Goal: Task Accomplishment & Management: Use online tool/utility

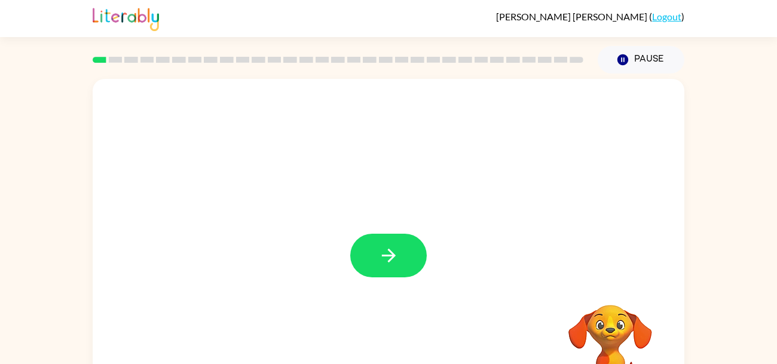
click at [379, 252] on icon "button" at bounding box center [388, 255] width 21 height 21
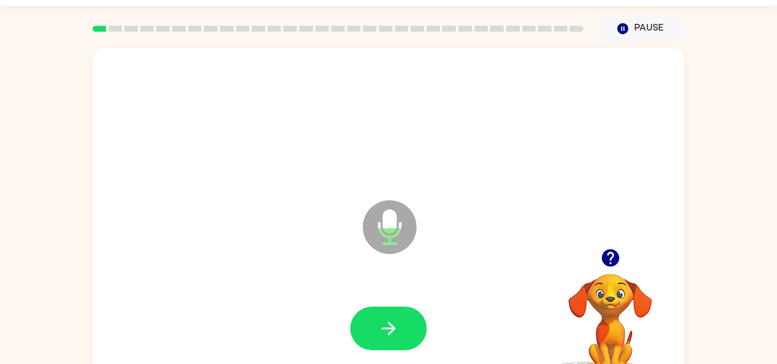
scroll to position [34, 0]
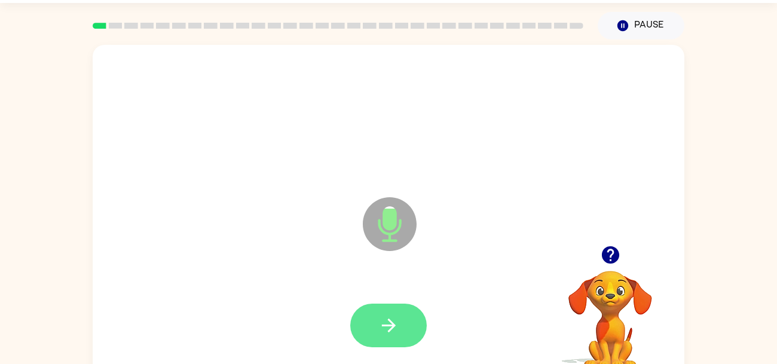
click at [383, 315] on icon "button" at bounding box center [388, 325] width 21 height 21
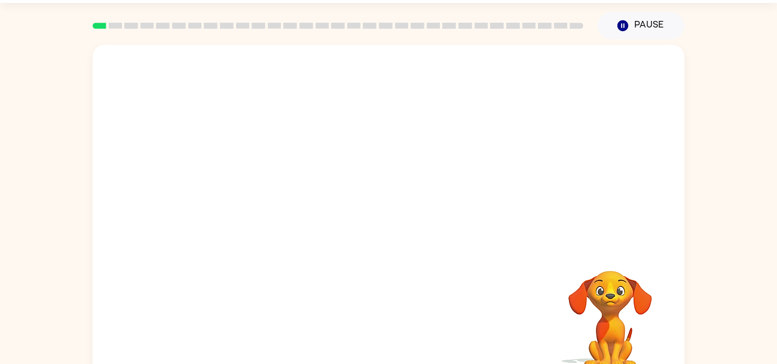
click at [381, 317] on div "Your browser must support playing .mp4 files to use Literably. Please try using…" at bounding box center [389, 215] width 592 height 341
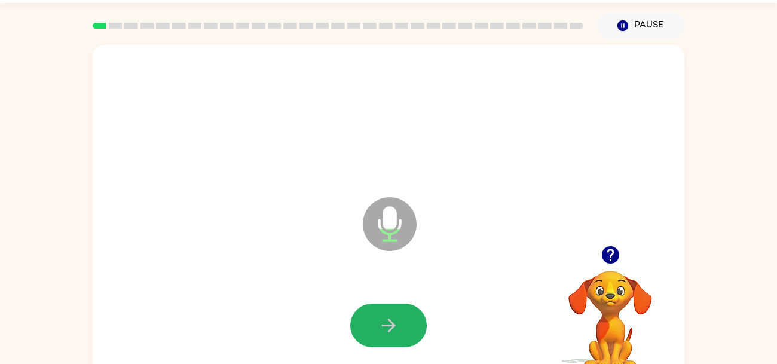
click at [381, 317] on icon "button" at bounding box center [388, 325] width 21 height 21
click at [385, 322] on icon "button" at bounding box center [388, 325] width 21 height 21
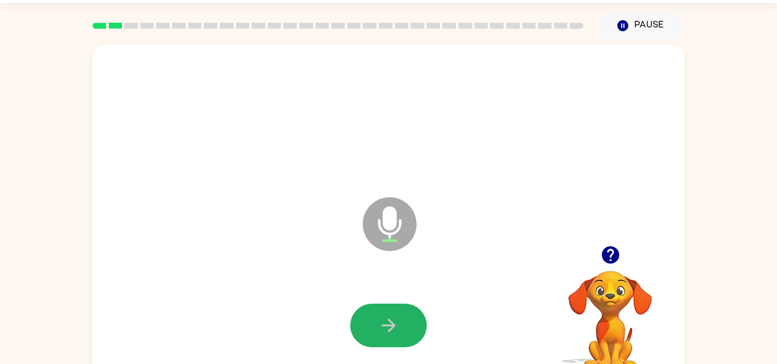
click at [385, 322] on icon "button" at bounding box center [388, 325] width 21 height 21
click at [385, 324] on icon "button" at bounding box center [388, 325] width 21 height 21
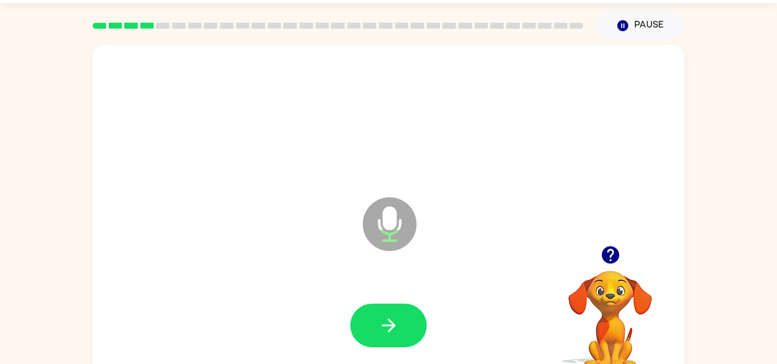
click at [385, 324] on icon "button" at bounding box center [388, 325] width 21 height 21
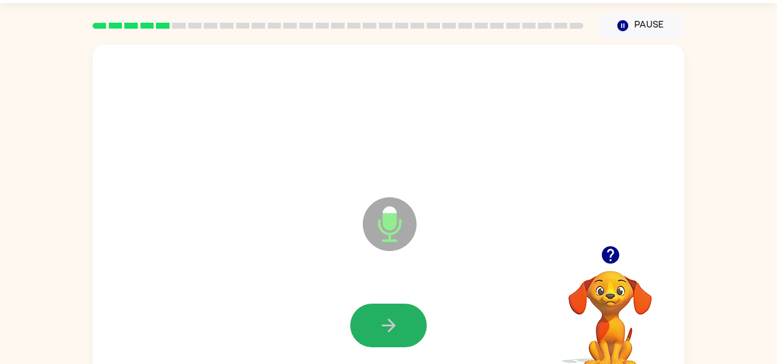
click at [385, 324] on icon "button" at bounding box center [388, 325] width 21 height 21
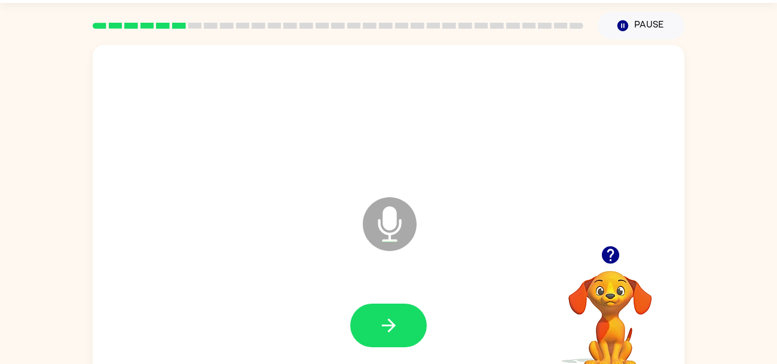
click at [385, 324] on icon "button" at bounding box center [388, 325] width 21 height 21
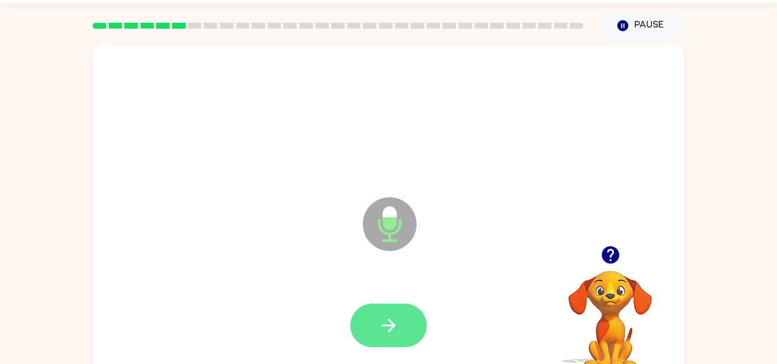
click at [385, 324] on icon "button" at bounding box center [388, 325] width 21 height 21
click at [385, 325] on icon "button" at bounding box center [388, 325] width 14 height 14
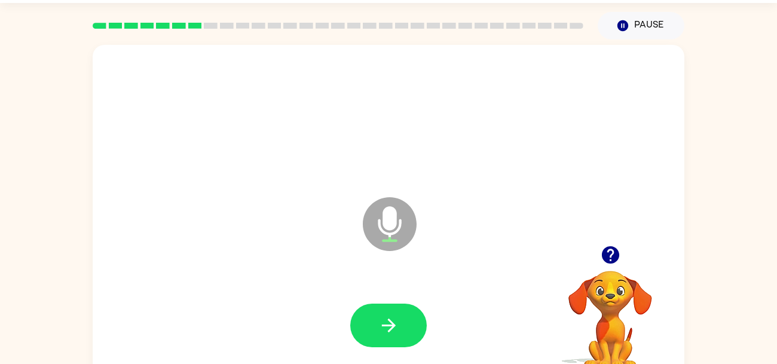
click at [385, 325] on icon "button" at bounding box center [388, 325] width 14 height 14
click at [387, 326] on icon "button" at bounding box center [388, 325] width 14 height 14
click at [393, 316] on icon "button" at bounding box center [388, 325] width 21 height 21
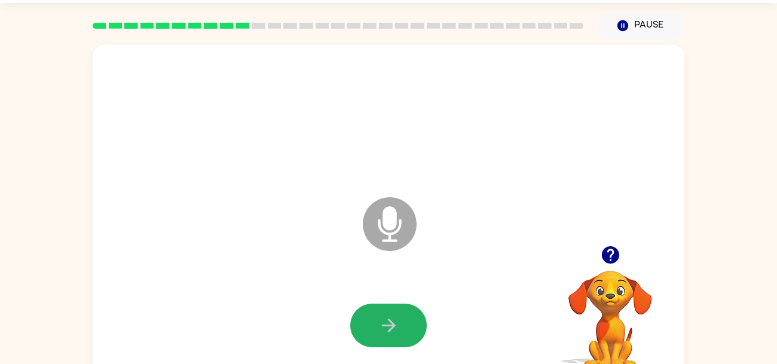
click at [393, 316] on icon "button" at bounding box center [388, 325] width 21 height 21
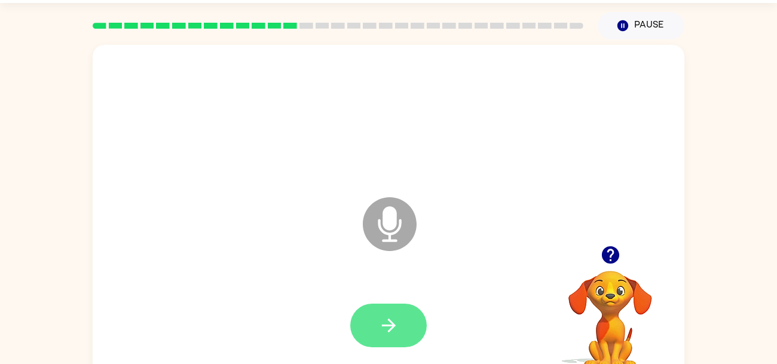
click at [394, 319] on icon "button" at bounding box center [388, 325] width 21 height 21
click at [394, 318] on icon "button" at bounding box center [388, 325] width 21 height 21
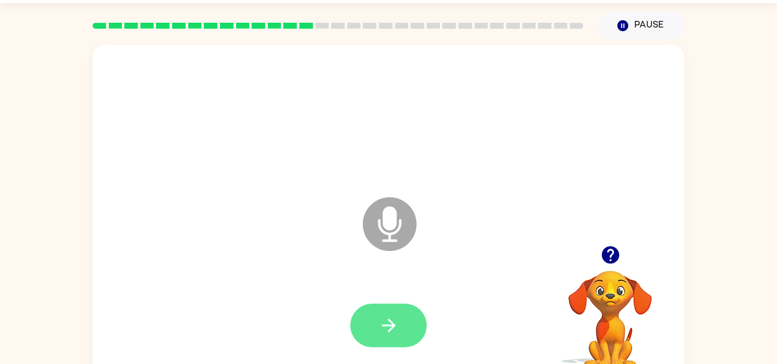
click at [396, 318] on icon "button" at bounding box center [388, 325] width 21 height 21
click at [396, 319] on icon "button" at bounding box center [388, 325] width 21 height 21
click at [396, 319] on div at bounding box center [388, 326] width 76 height 44
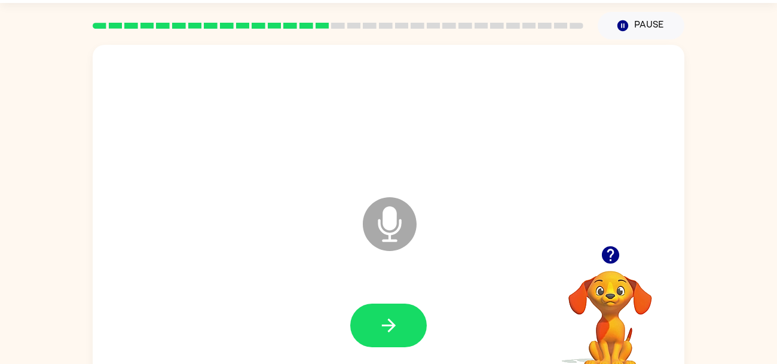
click at [396, 319] on icon "button" at bounding box center [388, 325] width 21 height 21
click at [396, 320] on icon "button" at bounding box center [388, 325] width 21 height 21
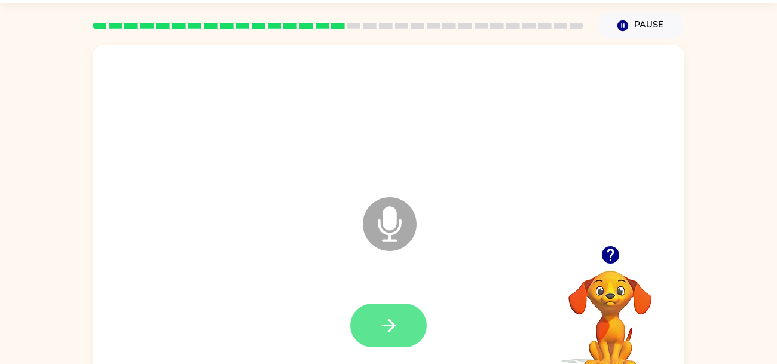
click at [397, 321] on icon "button" at bounding box center [388, 325] width 21 height 21
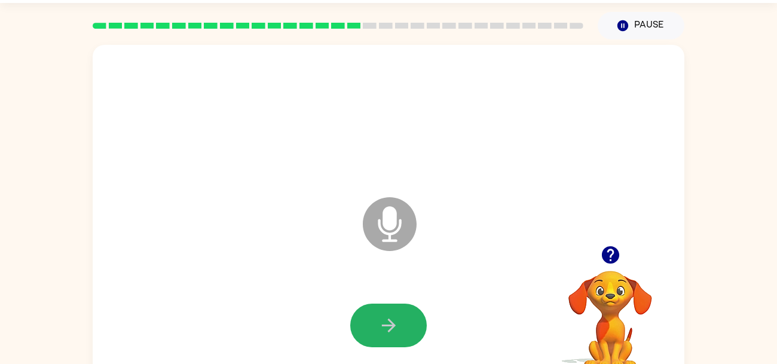
click at [397, 321] on icon "button" at bounding box center [388, 325] width 21 height 21
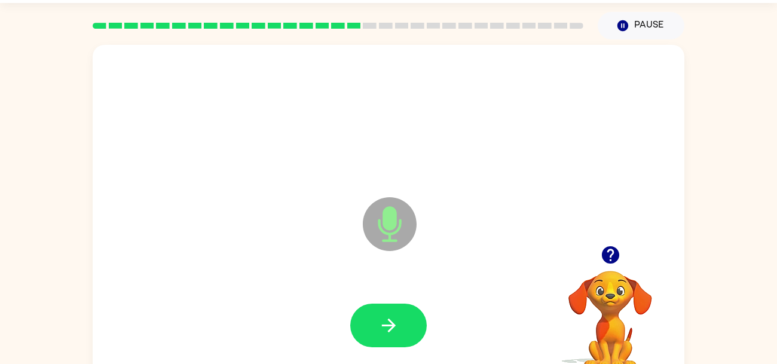
click at [397, 321] on icon "button" at bounding box center [388, 325] width 21 height 21
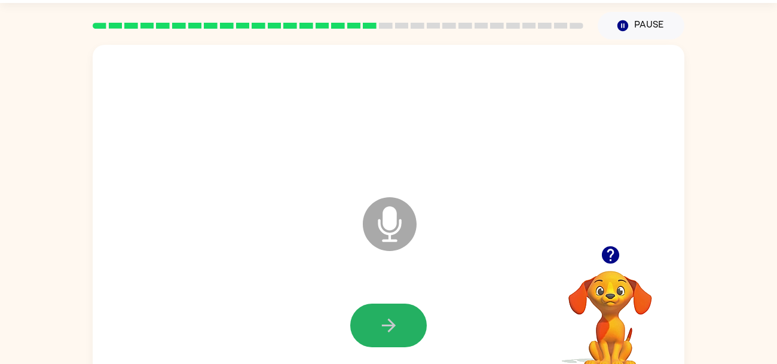
click at [397, 321] on icon "button" at bounding box center [388, 325] width 21 height 21
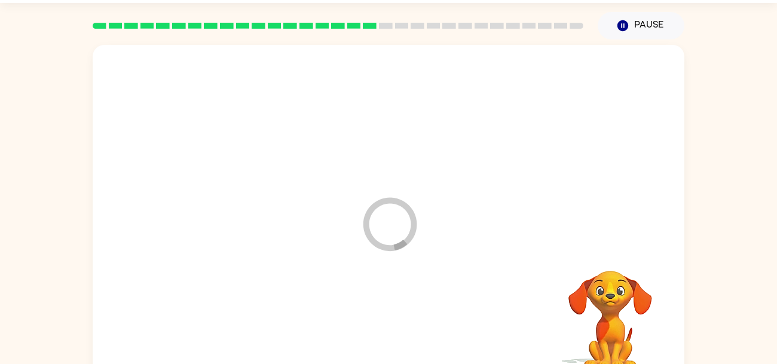
click at [397, 321] on div at bounding box center [389, 326] width 568 height 98
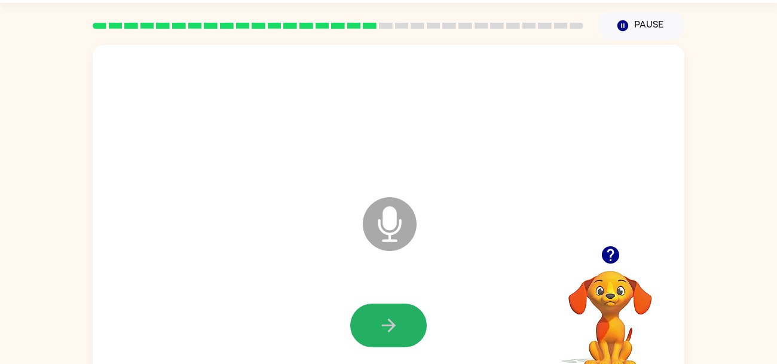
click at [397, 321] on icon "button" at bounding box center [388, 325] width 21 height 21
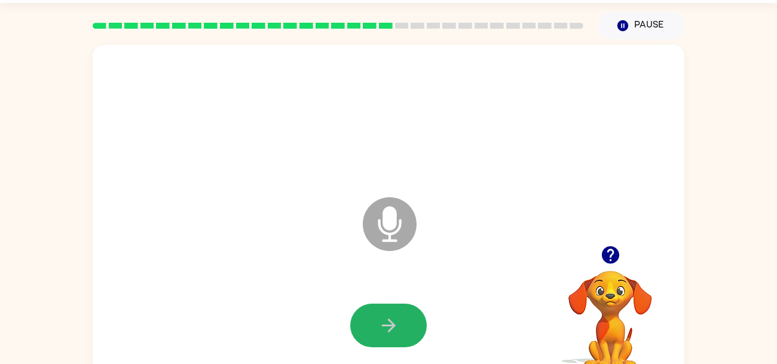
click at [397, 321] on icon "button" at bounding box center [388, 325] width 21 height 21
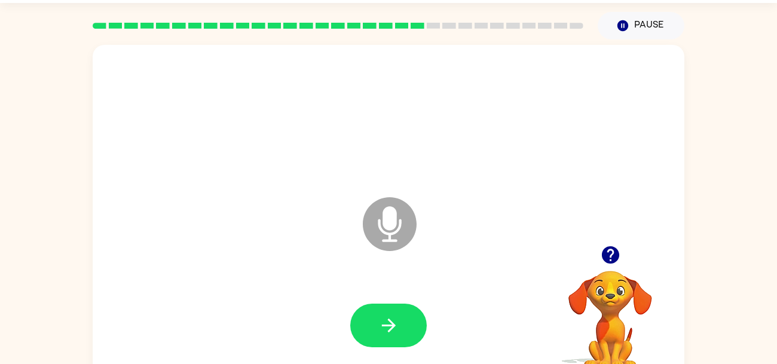
click at [397, 321] on icon "button" at bounding box center [388, 325] width 21 height 21
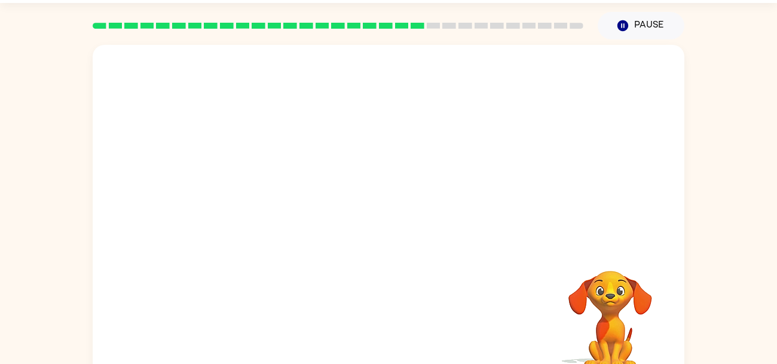
click at [397, 322] on div at bounding box center [389, 326] width 568 height 98
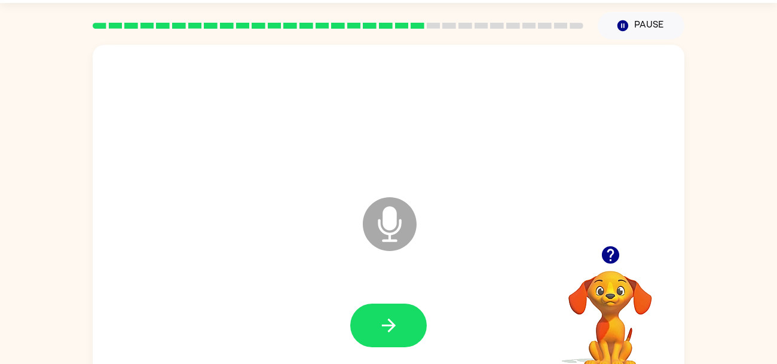
click at [397, 322] on icon "button" at bounding box center [388, 325] width 21 height 21
click at [618, 280] on video "Your browser must support playing .mp4 files to use Literably. Please try using…" at bounding box center [610, 312] width 120 height 120
click at [609, 267] on button "button" at bounding box center [610, 255] width 30 height 30
click at [397, 322] on icon "button" at bounding box center [388, 325] width 21 height 21
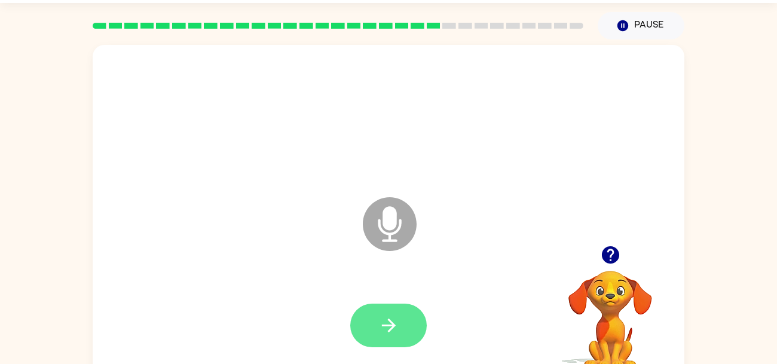
click at [397, 322] on icon "button" at bounding box center [388, 325] width 21 height 21
click at [396, 323] on icon "button" at bounding box center [388, 325] width 21 height 21
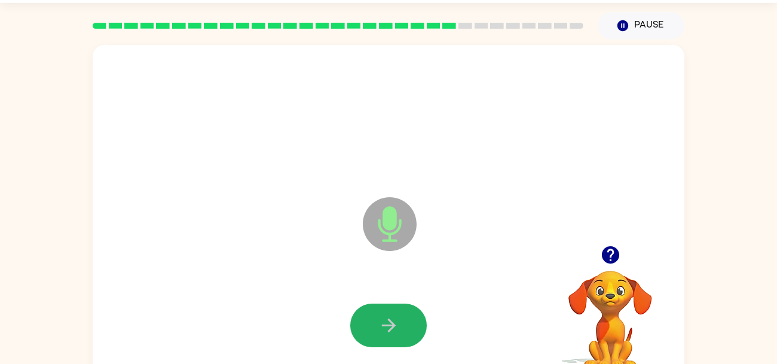
click at [397, 320] on icon "button" at bounding box center [388, 325] width 21 height 21
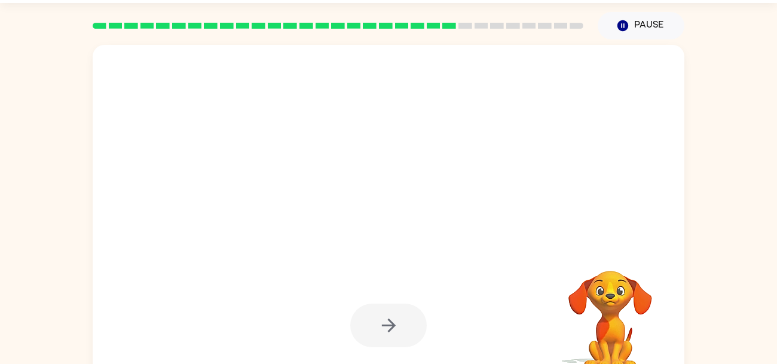
click at [397, 320] on div at bounding box center [388, 326] width 76 height 44
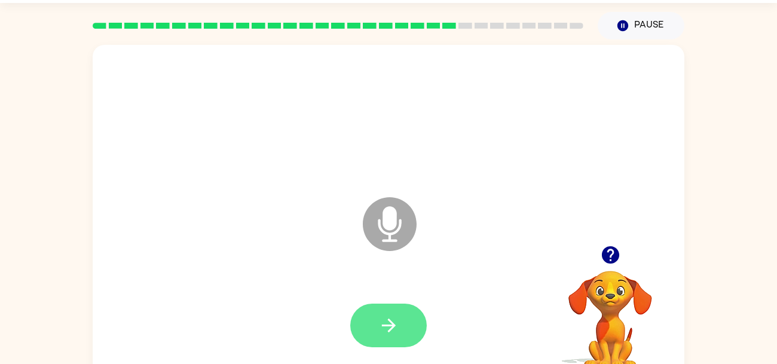
click at [397, 321] on icon "button" at bounding box center [388, 325] width 21 height 21
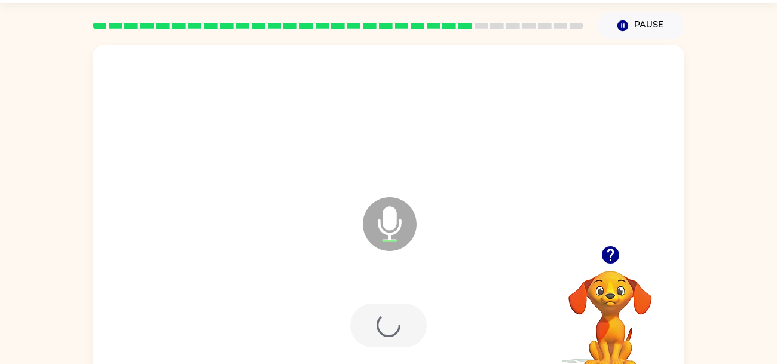
click at [397, 321] on div at bounding box center [389, 326] width 568 height 98
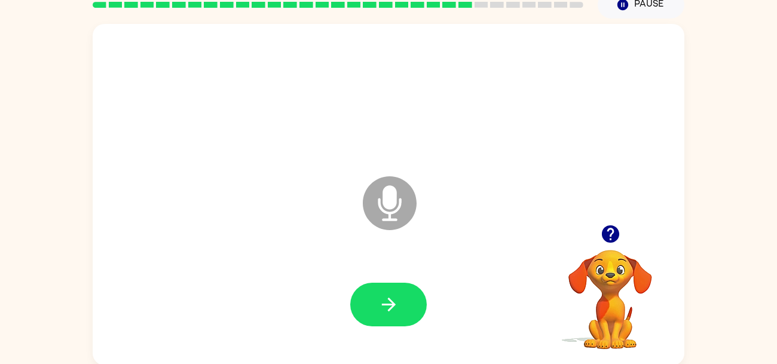
scroll to position [57, 0]
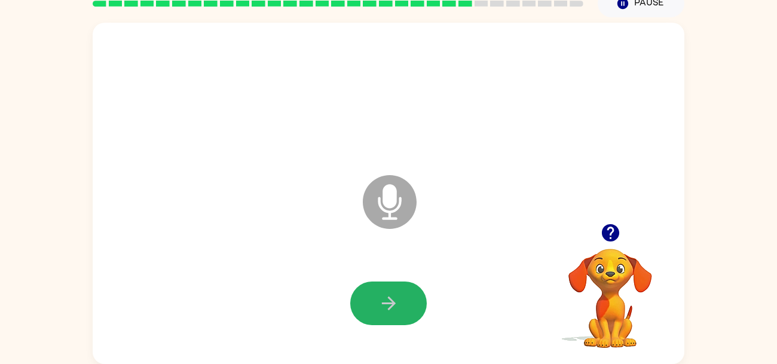
click at [397, 321] on button "button" at bounding box center [388, 303] width 76 height 44
click at [400, 321] on button "button" at bounding box center [388, 303] width 76 height 44
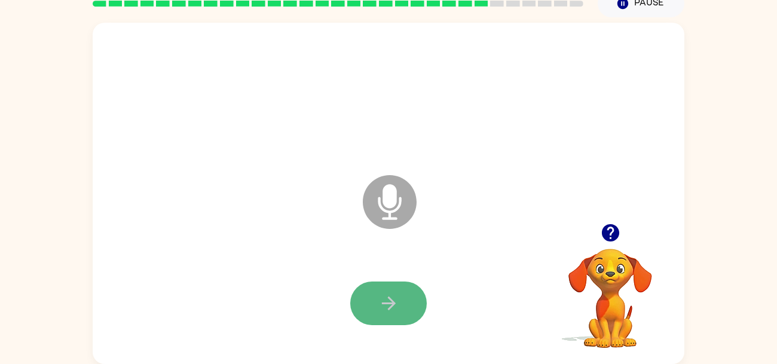
click at [370, 308] on button "button" at bounding box center [388, 303] width 76 height 44
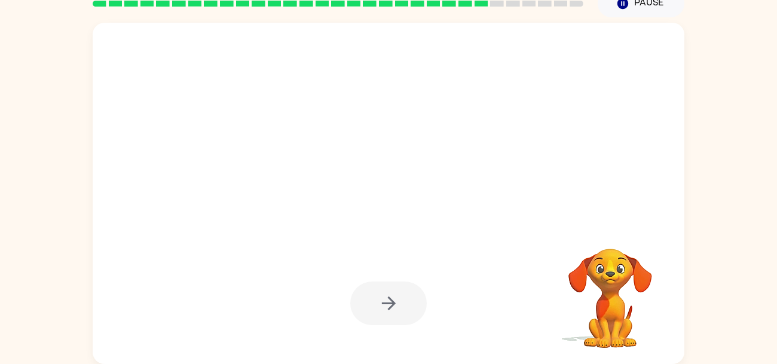
click at [629, 286] on video "Your browser must support playing .mp4 files to use Literably. Please try using…" at bounding box center [610, 290] width 120 height 120
click at [597, 279] on video "Your browser must support playing .mp4 files to use Literably. Please try using…" at bounding box center [610, 290] width 120 height 120
click at [603, 269] on video "Your browser must support playing .mp4 files to use Literably. Please try using…" at bounding box center [610, 290] width 120 height 120
click at [403, 286] on div at bounding box center [388, 303] width 76 height 44
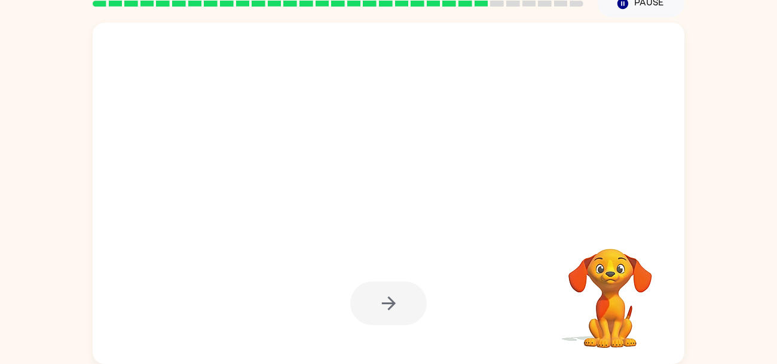
click at [403, 286] on div at bounding box center [388, 303] width 76 height 44
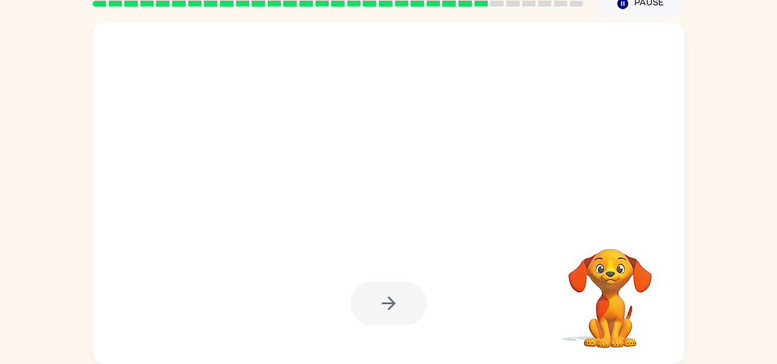
click at [403, 287] on div at bounding box center [388, 303] width 76 height 44
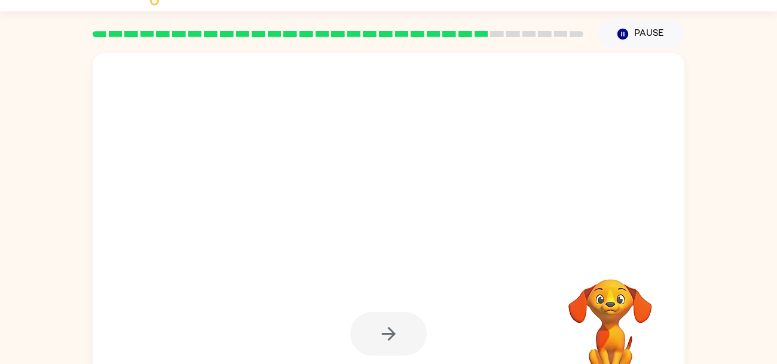
scroll to position [25, 0]
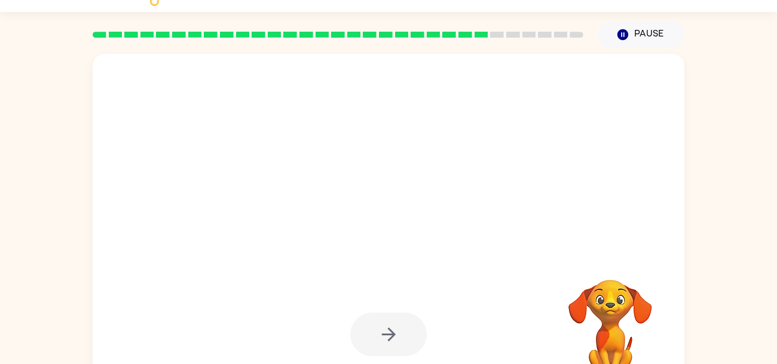
click at [638, 36] on button "Pause Pause" at bounding box center [641, 34] width 87 height 27
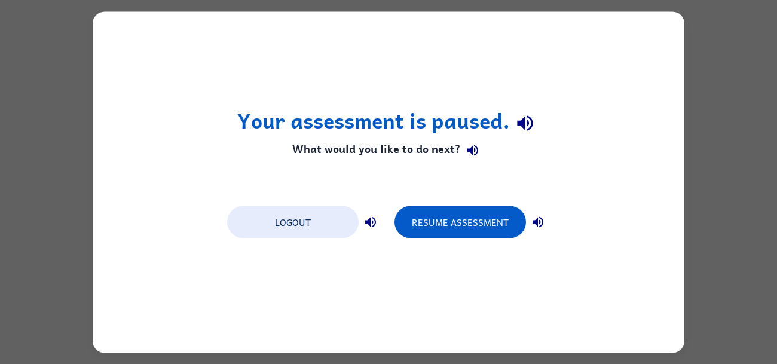
scroll to position [0, 0]
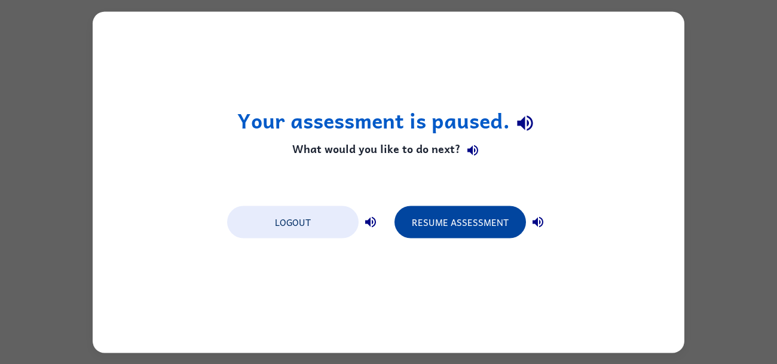
click at [465, 206] on button "Resume Assessment" at bounding box center [459, 222] width 131 height 32
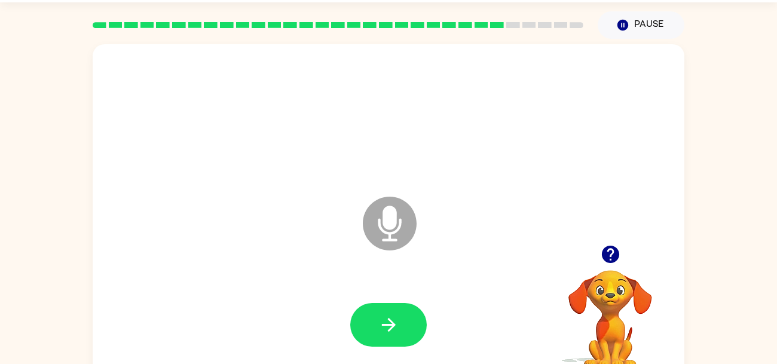
scroll to position [57, 0]
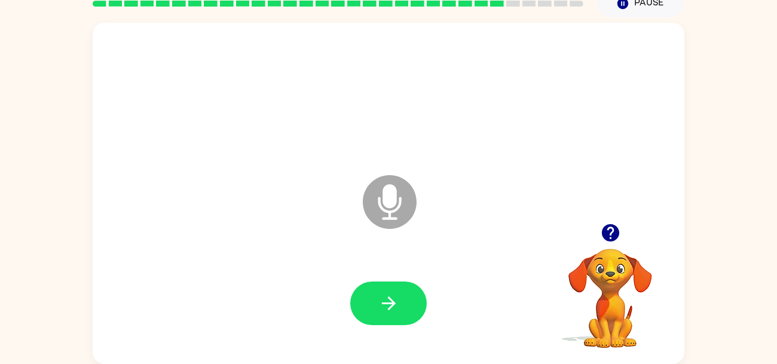
click at [611, 224] on icon "button" at bounding box center [609, 232] width 17 height 17
click at [393, 316] on button "button" at bounding box center [388, 303] width 76 height 44
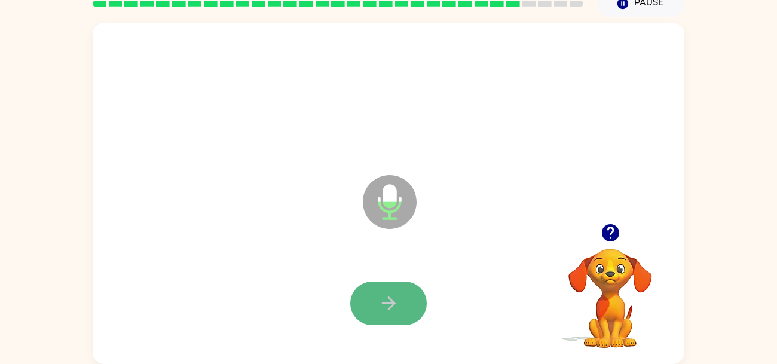
click at [393, 317] on button "button" at bounding box center [388, 303] width 76 height 44
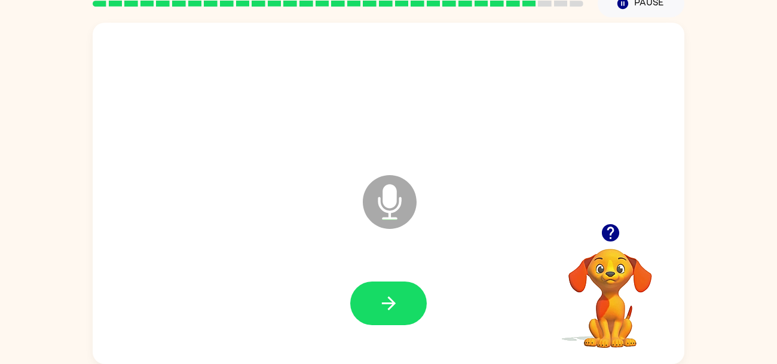
click at [393, 317] on button "button" at bounding box center [388, 303] width 76 height 44
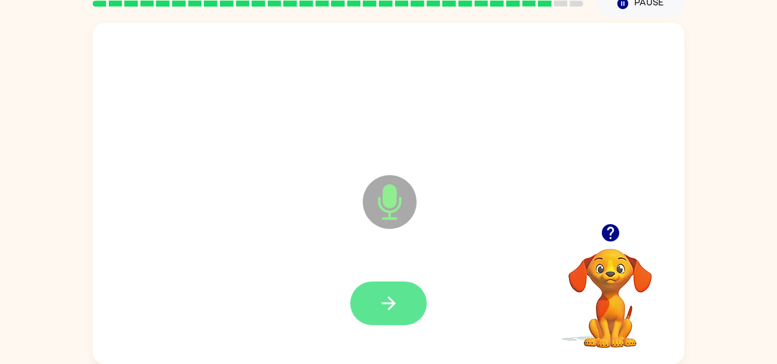
click at [393, 317] on button "button" at bounding box center [388, 303] width 76 height 44
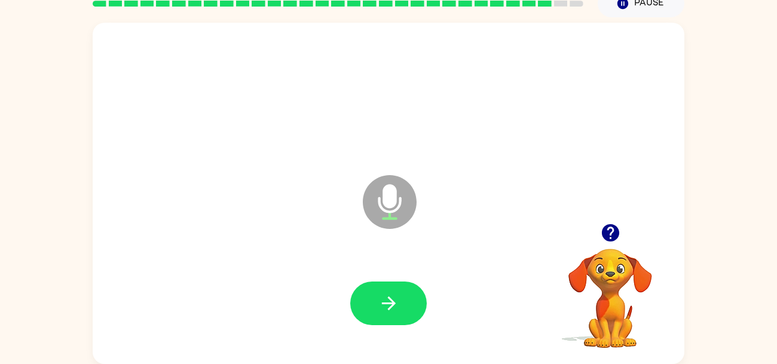
click at [393, 317] on button "button" at bounding box center [388, 303] width 76 height 44
click at [397, 322] on button "button" at bounding box center [388, 303] width 76 height 44
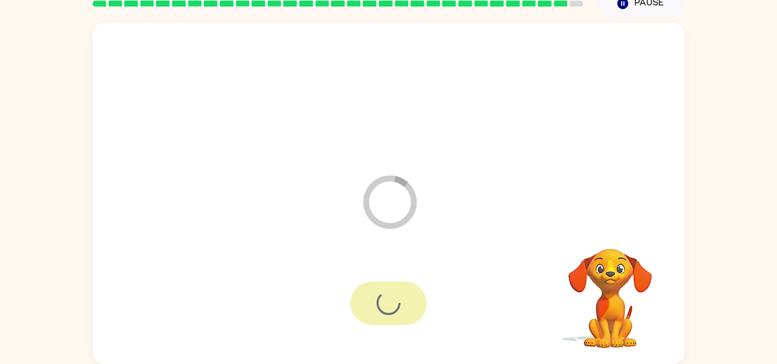
scroll to position [35, 0]
